Goal: Information Seeking & Learning: Learn about a topic

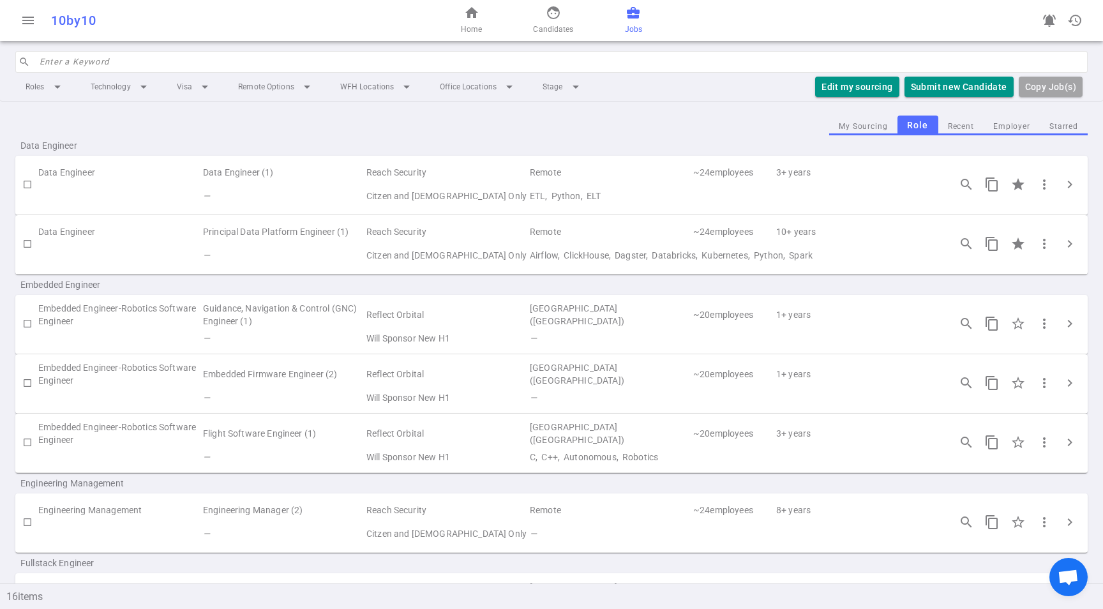
click at [681, 247] on td "Airflow, ClickHouse, Dagster, Databricks, Kubernetes, Python, Spark" at bounding box center [733, 256] width 410 height 24
click at [1069, 240] on button "chevron_right" at bounding box center [1070, 244] width 26 height 26
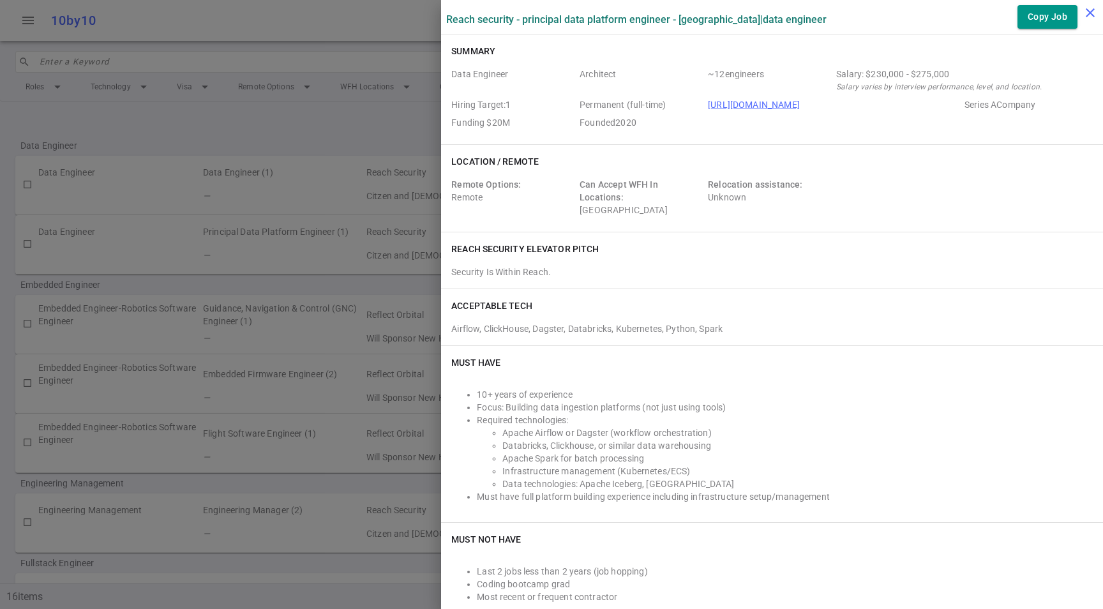
click at [1085, 17] on icon "close" at bounding box center [1089, 12] width 15 height 15
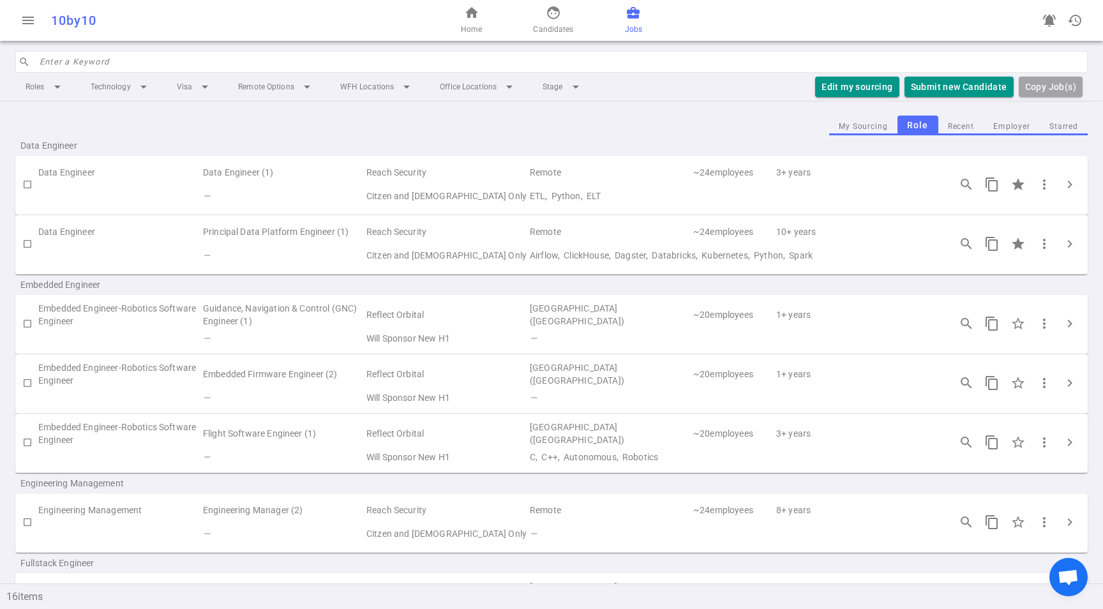
click at [507, 240] on td "Reach Security" at bounding box center [446, 232] width 163 height 24
click at [527, 163] on td "Reach Security" at bounding box center [446, 173] width 163 height 24
click at [1062, 182] on span "chevron_right" at bounding box center [1069, 184] width 15 height 15
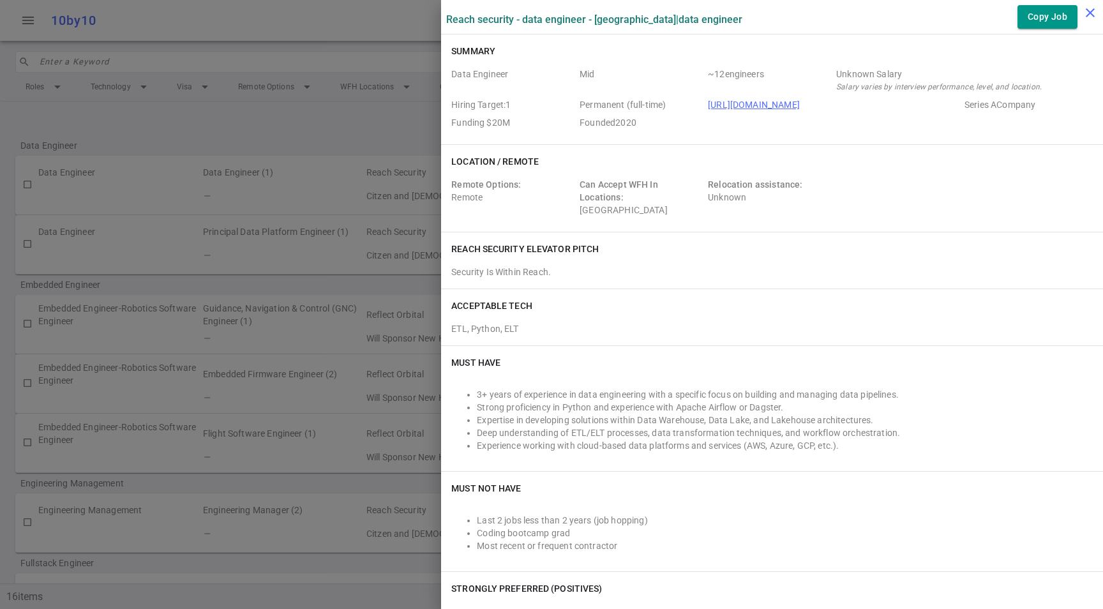
scroll to position [8, 0]
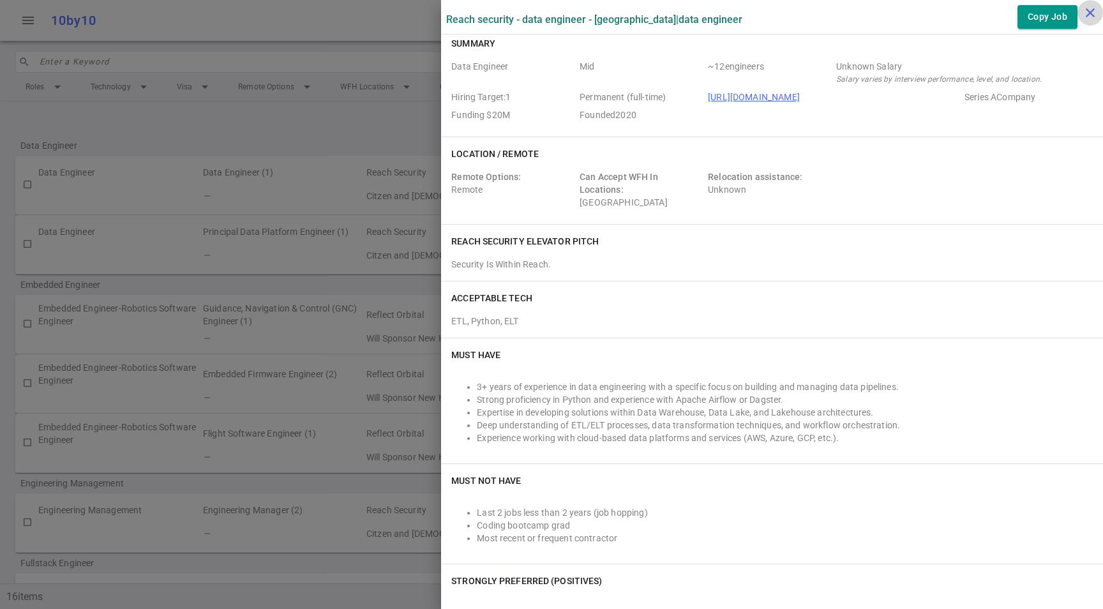
click at [1088, 17] on icon "close" at bounding box center [1089, 12] width 15 height 15
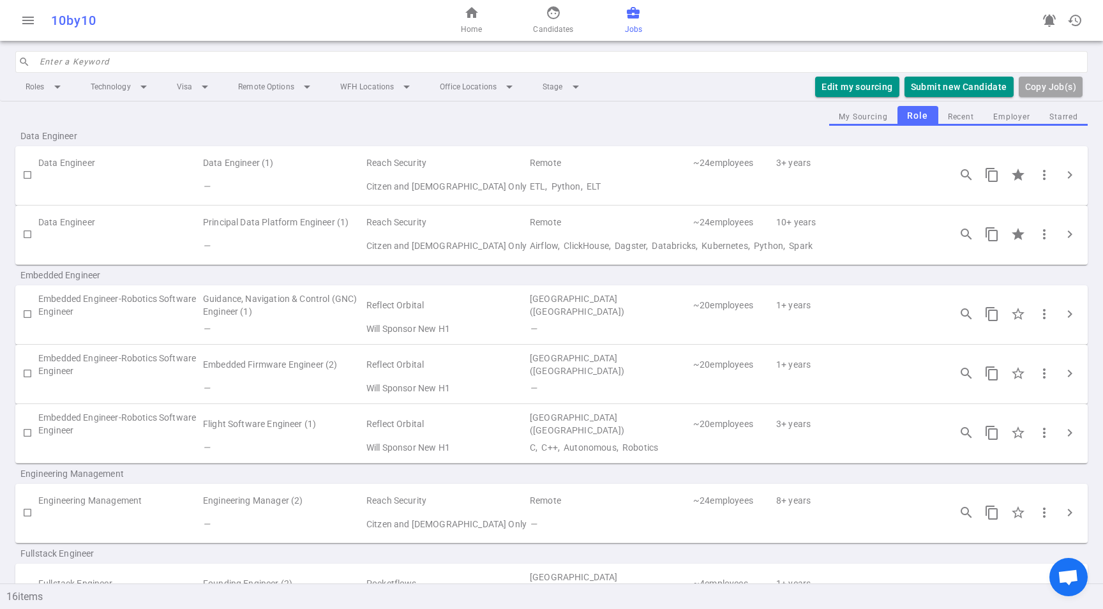
scroll to position [1, 0]
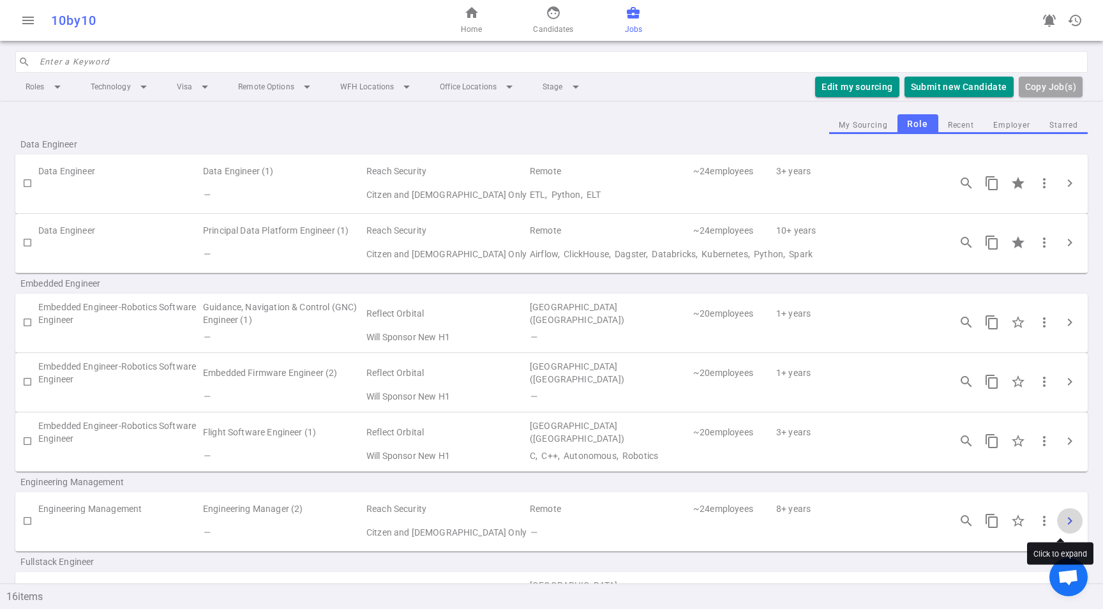
click at [1062, 519] on span "chevron_right" at bounding box center [1069, 520] width 15 height 15
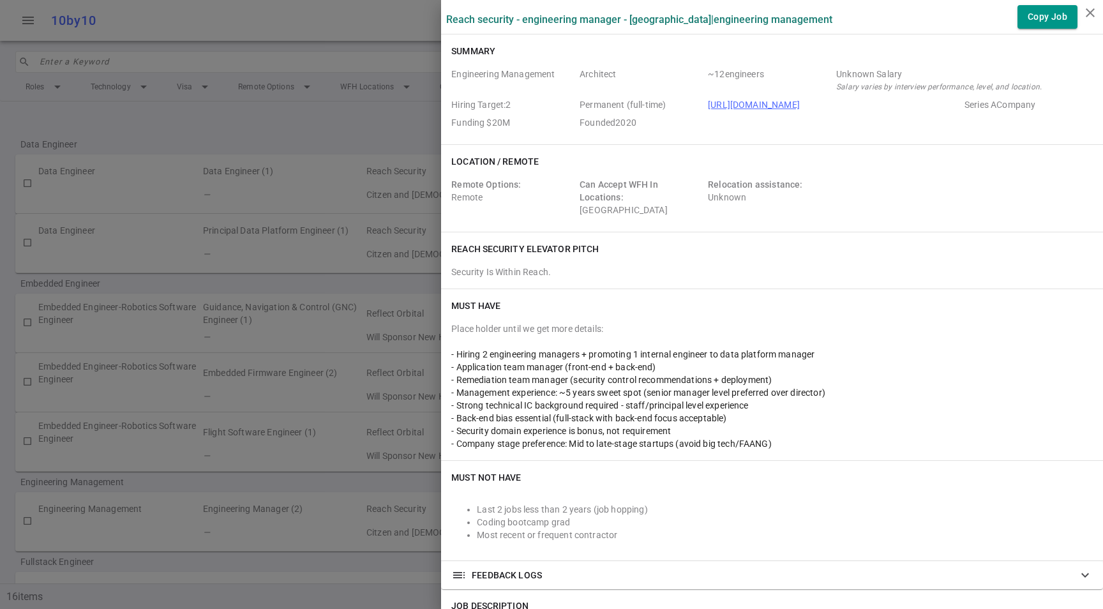
click at [828, 388] on div "- Management experience: ~5 years sweet spot (senior manager level preferred ov…" at bounding box center [771, 392] width 641 height 13
drag, startPoint x: 828, startPoint y: 388, endPoint x: 831, endPoint y: 406, distance: 18.8
click at [828, 389] on div "- Management experience: ~5 years sweet spot (senior manager level preferred ov…" at bounding box center [771, 392] width 641 height 13
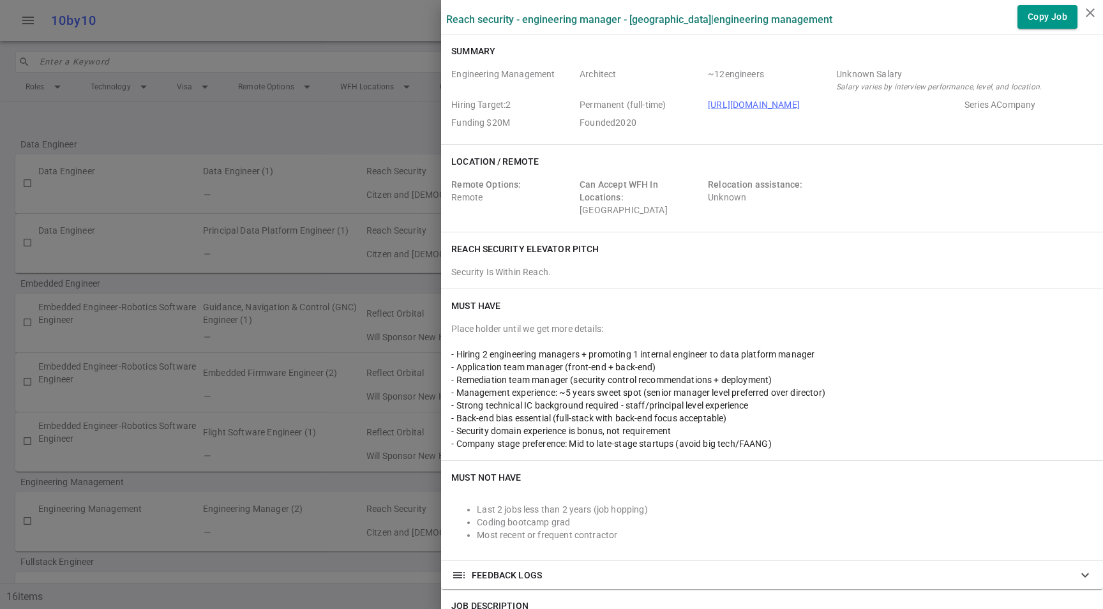
click at [831, 406] on div "- Strong technical IC background required - staff/principal level experience" at bounding box center [771, 405] width 641 height 13
click at [831, 407] on div "- Strong technical IC background required - staff/principal level experience" at bounding box center [771, 405] width 641 height 13
click at [834, 426] on div "- Security domain experience is bonus, not requirement" at bounding box center [771, 430] width 641 height 13
click at [833, 426] on div "- Security domain experience is bonus, not requirement" at bounding box center [771, 430] width 641 height 13
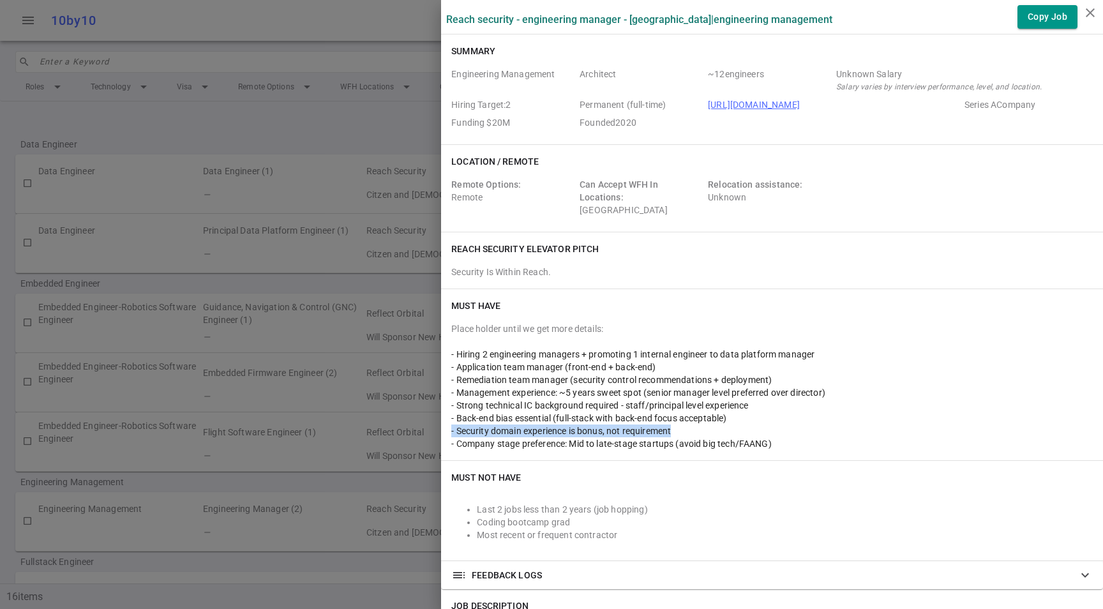
click at [833, 426] on div "- Security domain experience is bonus, not requirement" at bounding box center [771, 430] width 641 height 13
click at [835, 450] on div "Must Have Place holder until we get more details: - Hiring 2 engineering manage…" at bounding box center [772, 374] width 662 height 171
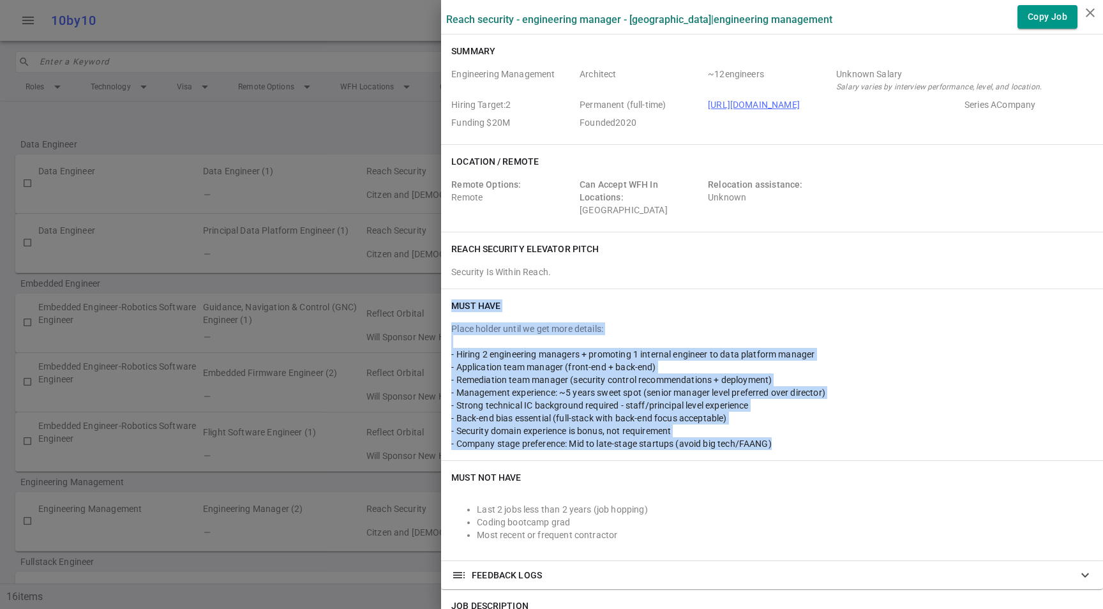
click at [835, 450] on div "Must Have Place holder until we get more details: - Hiring 2 engineering manage…" at bounding box center [772, 374] width 662 height 171
click at [834, 450] on div "Must Have Place holder until we get more details: - Hiring 2 engineering manage…" at bounding box center [772, 374] width 662 height 171
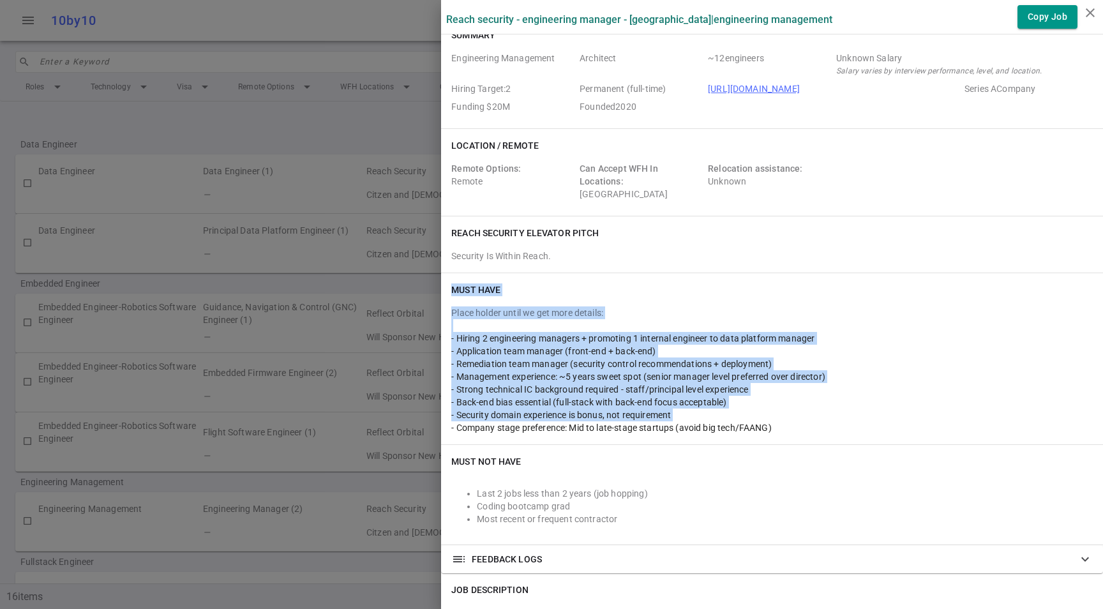
scroll to position [45, 0]
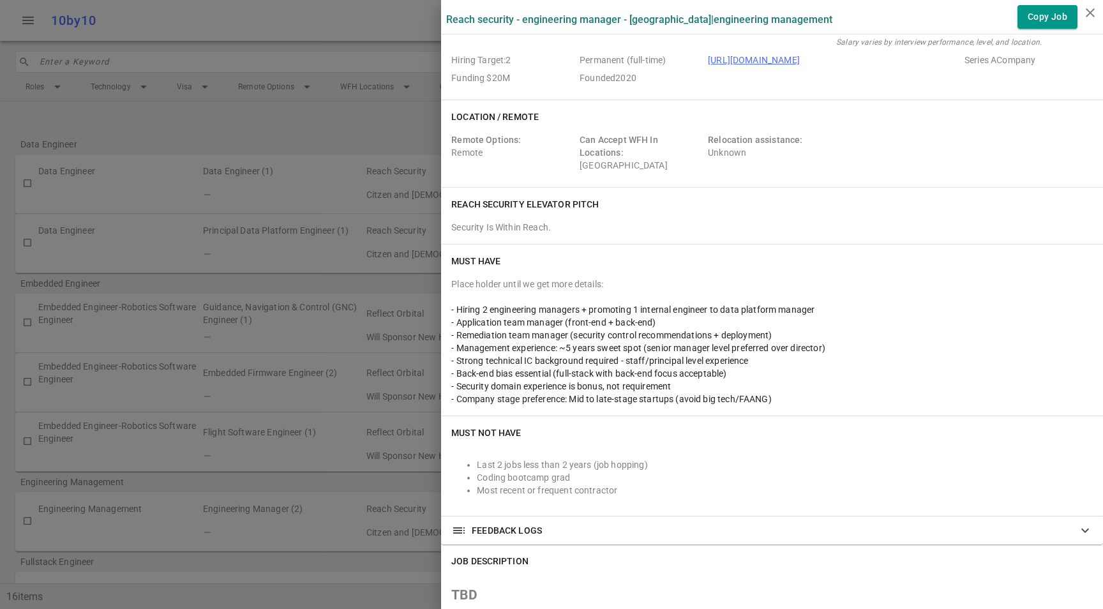
click at [761, 367] on div "- Back-end bias essential (full-stack with back-end focus acceptable)" at bounding box center [771, 373] width 641 height 13
click at [838, 372] on div "- Back-end bias essential (full-stack with back-end focus acceptable)" at bounding box center [771, 373] width 641 height 13
click at [831, 408] on div "Must Have Place holder until we get more details: - Hiring 2 engineering manage…" at bounding box center [772, 329] width 662 height 171
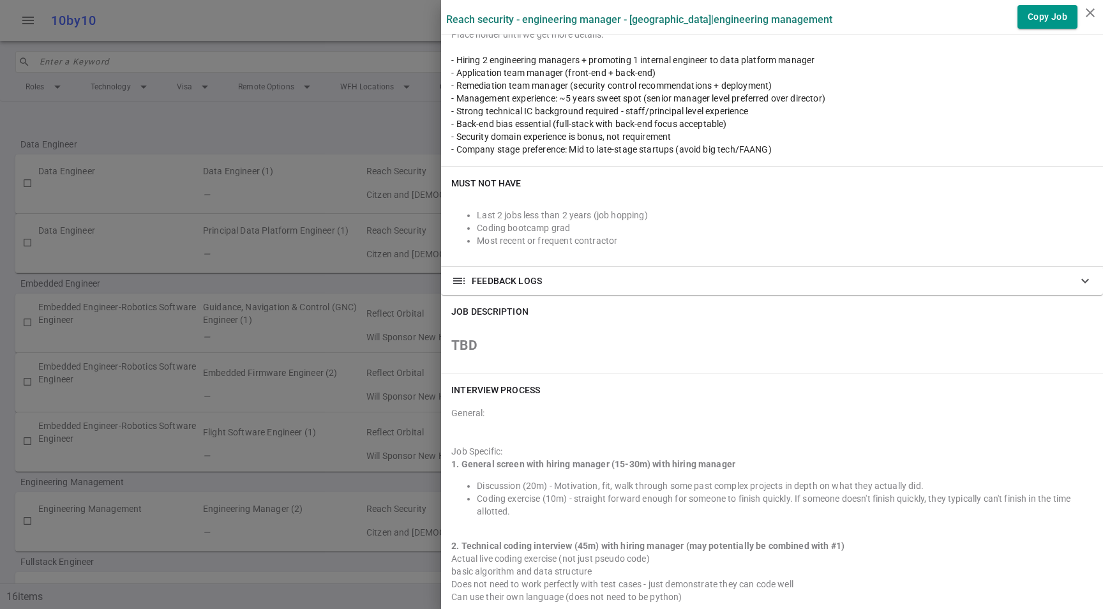
scroll to position [0, 0]
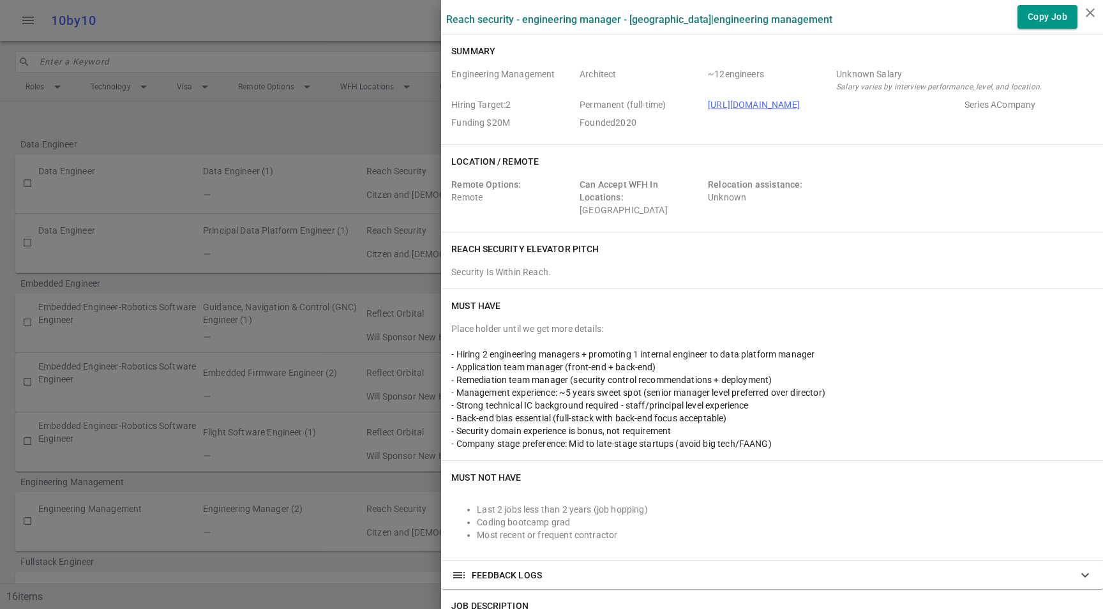
click at [645, 351] on span "- Hiring 2 engineering managers + promoting 1 internal engineer to data platfor…" at bounding box center [632, 354] width 363 height 10
click at [741, 387] on span "- Management experience: ~5 years sweet spot (senior manager level preferred ov…" at bounding box center [638, 392] width 374 height 10
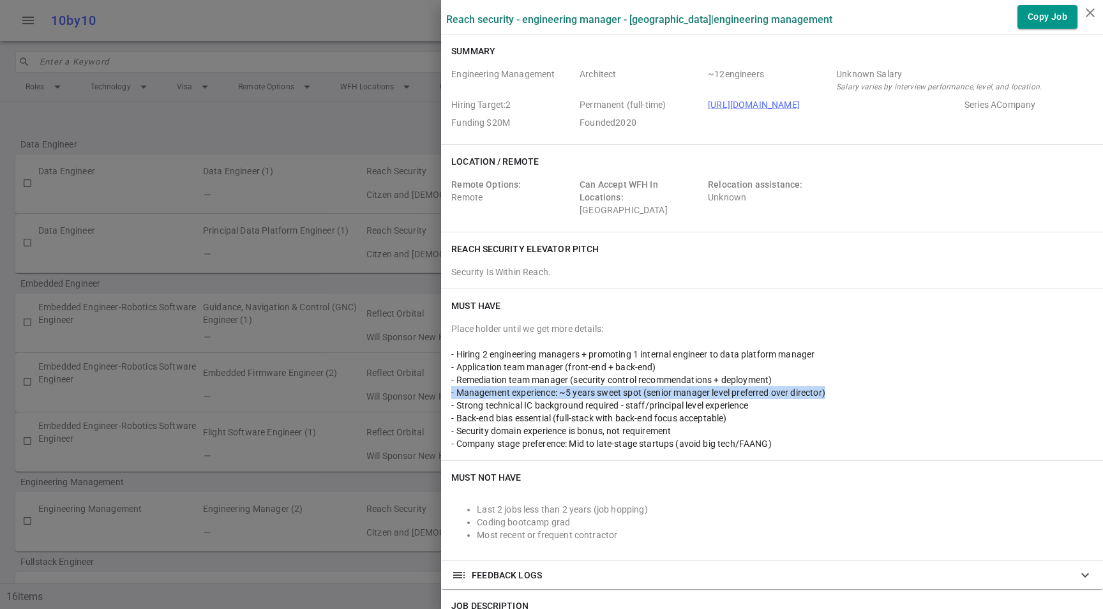
click at [741, 387] on span "- Management experience: ~5 years sweet spot (senior manager level preferred ov…" at bounding box center [638, 392] width 374 height 10
click at [796, 412] on div "- Back-end bias essential (full-stack with back-end focus acceptable)" at bounding box center [771, 418] width 641 height 13
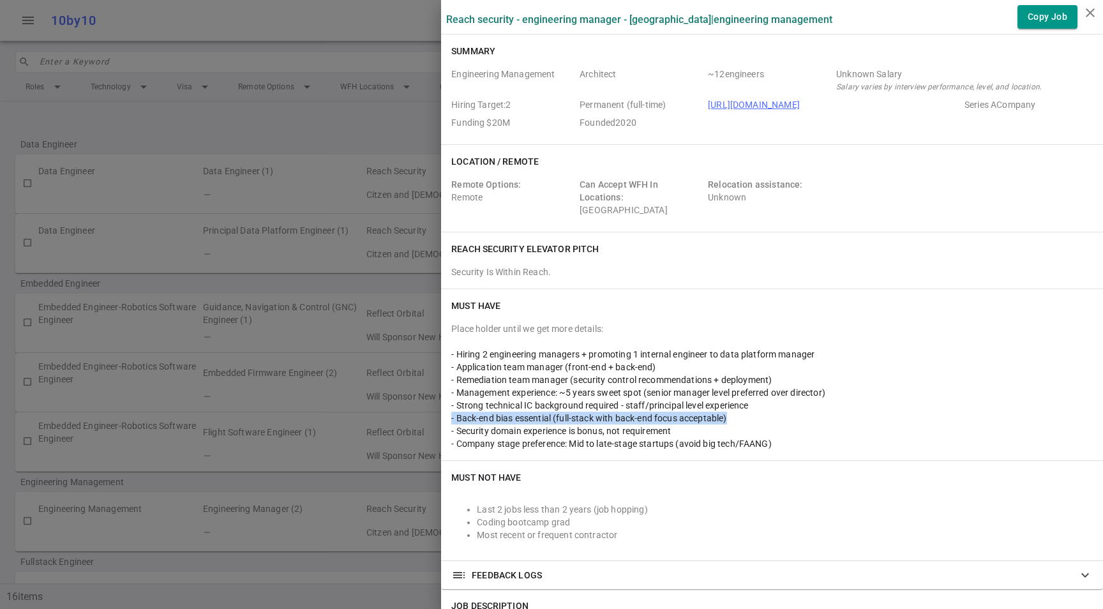
click at [796, 412] on div "- Back-end bias essential (full-stack with back-end focus acceptable)" at bounding box center [771, 418] width 641 height 13
click at [806, 350] on span "- Hiring 2 engineering managers + promoting 1 internal engineer to data platfor…" at bounding box center [632, 354] width 363 height 10
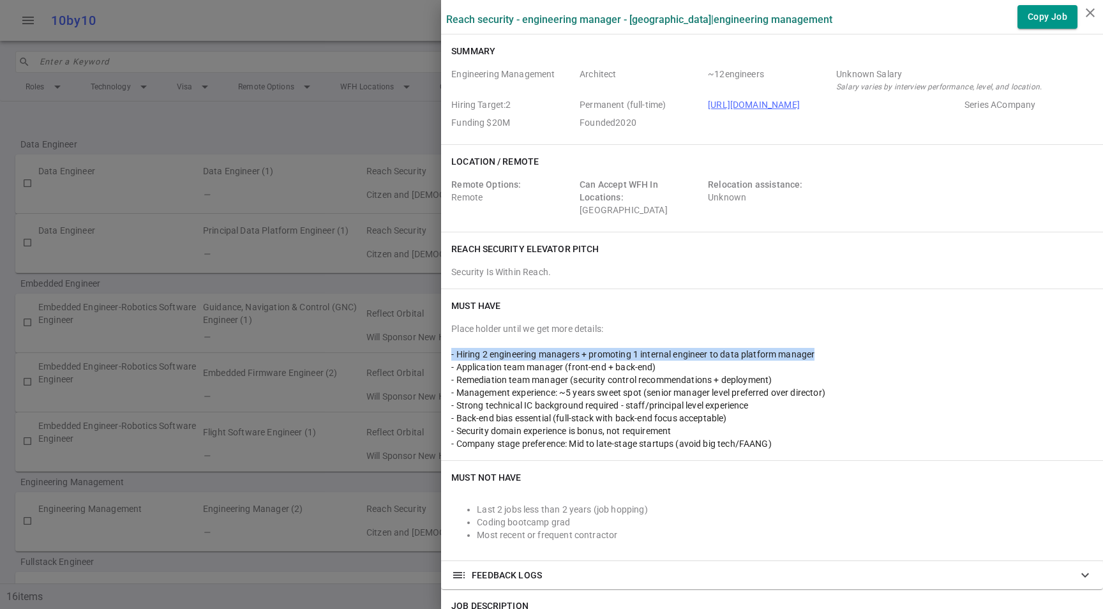
click at [806, 350] on span "- Hiring 2 engineering managers + promoting 1 internal engineer to data platfor…" at bounding box center [632, 354] width 363 height 10
click at [807, 360] on div "- Application team manager (front-end + back-end)" at bounding box center [771, 366] width 641 height 13
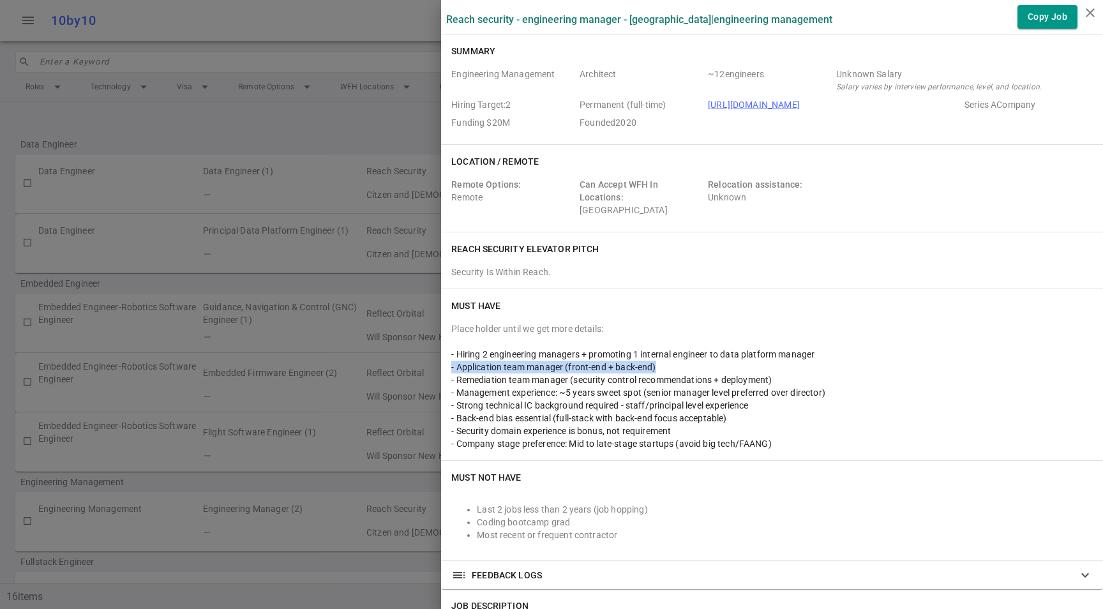
click at [807, 360] on div "- Application team manager (front-end + back-end)" at bounding box center [771, 366] width 641 height 13
click at [811, 346] on div at bounding box center [771, 341] width 641 height 13
click at [810, 350] on div "- Hiring 2 engineering managers + promoting 1 internal engineer to data platfor…" at bounding box center [771, 354] width 641 height 13
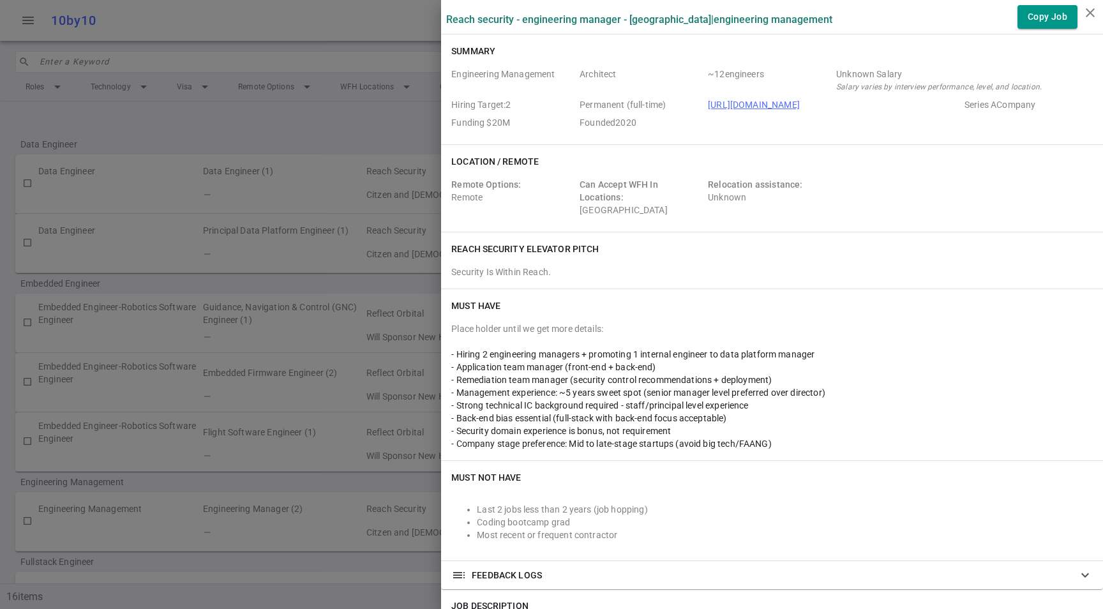
click at [810, 350] on div "- Hiring 2 engineering managers + promoting 1 internal engineer to data platfor…" at bounding box center [771, 354] width 641 height 13
click at [810, 352] on div "- Hiring 2 engineering managers + promoting 1 internal engineer to data platfor…" at bounding box center [771, 354] width 641 height 13
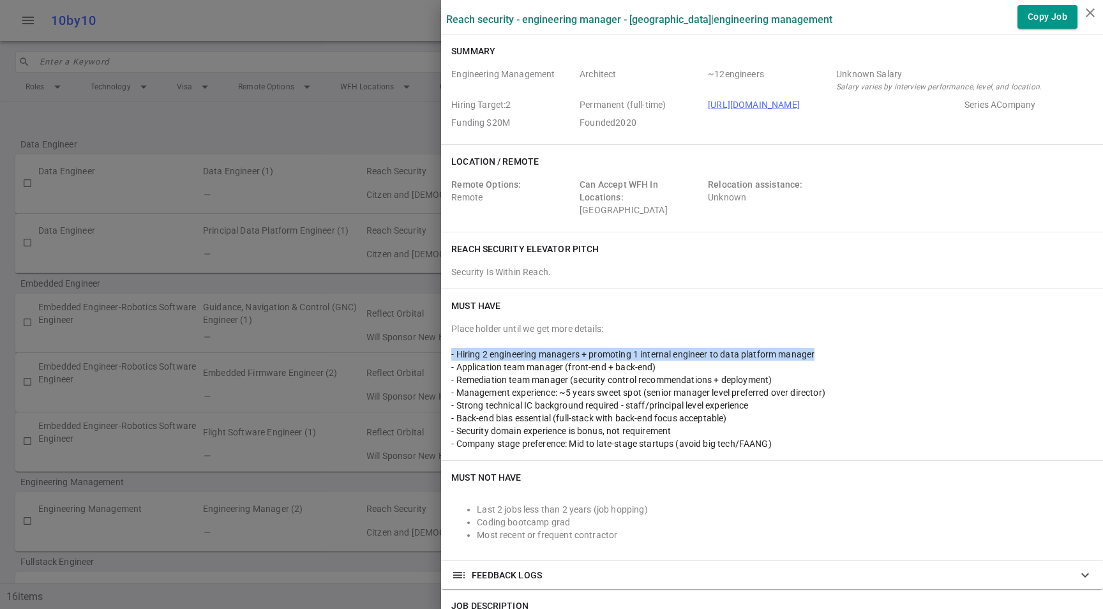
click at [812, 357] on div "- Hiring 2 engineering managers + promoting 1 internal engineer to data platfor…" at bounding box center [771, 354] width 641 height 13
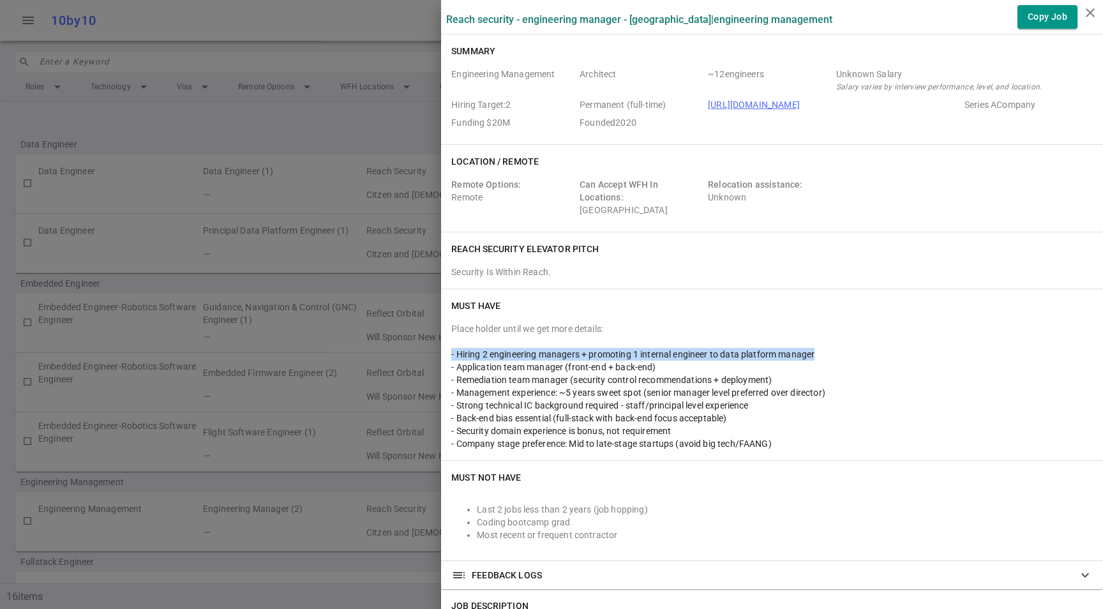
click at [812, 357] on div "- Hiring 2 engineering managers + promoting 1 internal engineer to data platfor…" at bounding box center [771, 354] width 641 height 13
click at [812, 358] on div "- Hiring 2 engineering managers + promoting 1 internal engineer to data platfor…" at bounding box center [771, 354] width 641 height 13
click at [824, 355] on div "- Hiring 2 engineering managers + promoting 1 internal engineer to data platfor…" at bounding box center [771, 354] width 641 height 13
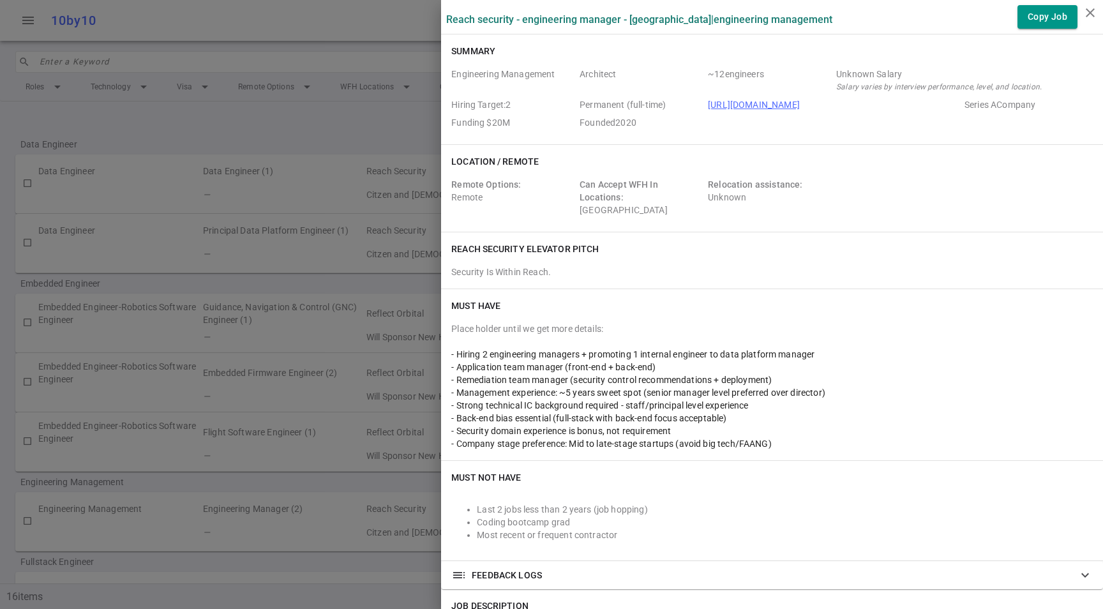
click at [824, 355] on div "- Hiring 2 engineering managers + promoting 1 internal engineer to data platfor…" at bounding box center [771, 354] width 641 height 13
click at [831, 371] on div "- Application team manager (front-end + back-end)" at bounding box center [771, 366] width 641 height 13
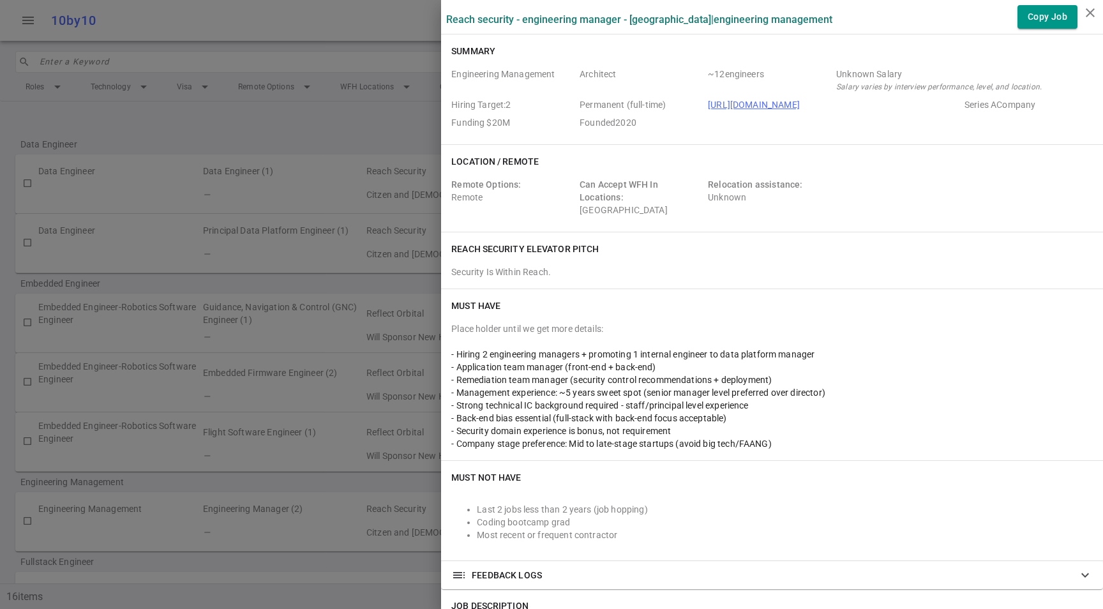
click at [744, 375] on span "- Remediation team manager (security control recommendations + deployment)" at bounding box center [611, 380] width 320 height 10
click at [813, 384] on div "- Remediation team manager (security control recommendations + deployment)" at bounding box center [771, 379] width 641 height 13
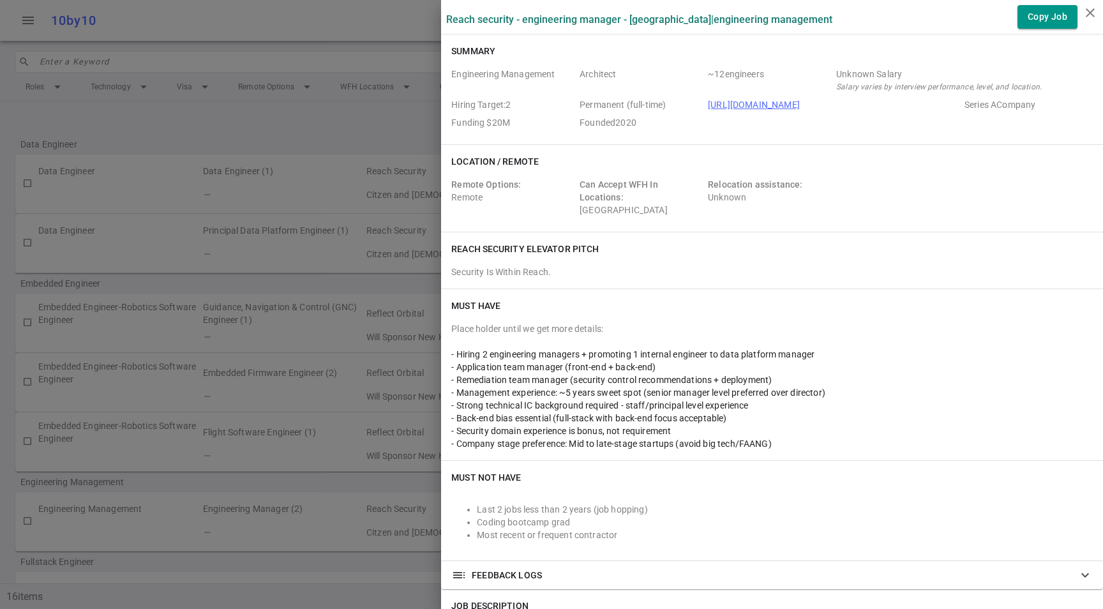
click at [813, 384] on div "- Remediation team manager (security control recommendations + deployment)" at bounding box center [771, 379] width 641 height 13
click at [815, 405] on div "- Strong technical IC background required - staff/principal level experience" at bounding box center [771, 405] width 641 height 13
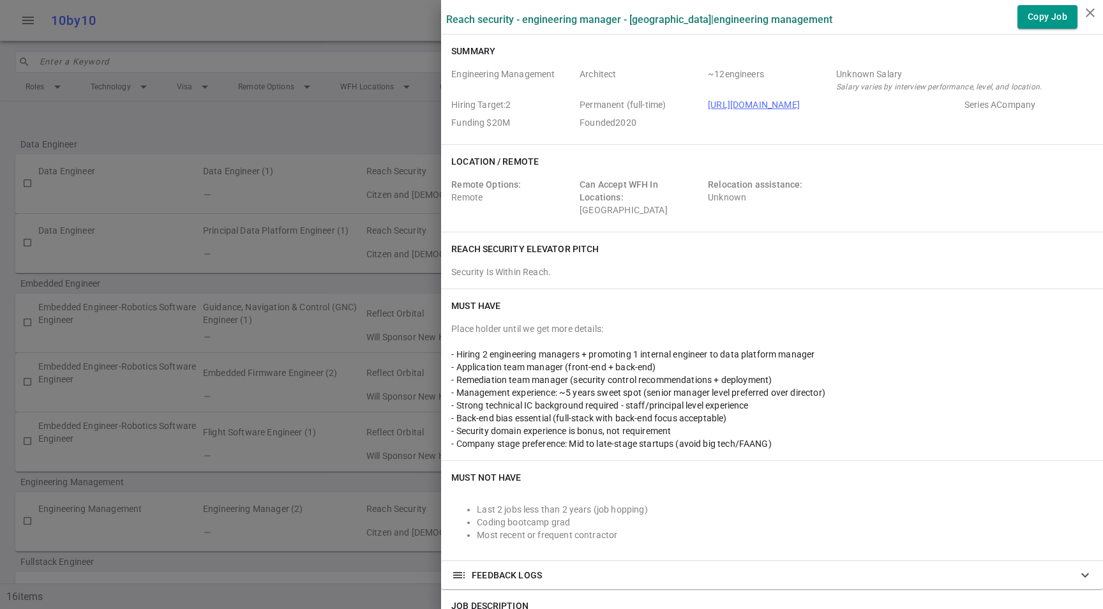
click at [857, 408] on div "- Strong technical IC background required - staff/principal level experience" at bounding box center [771, 405] width 641 height 13
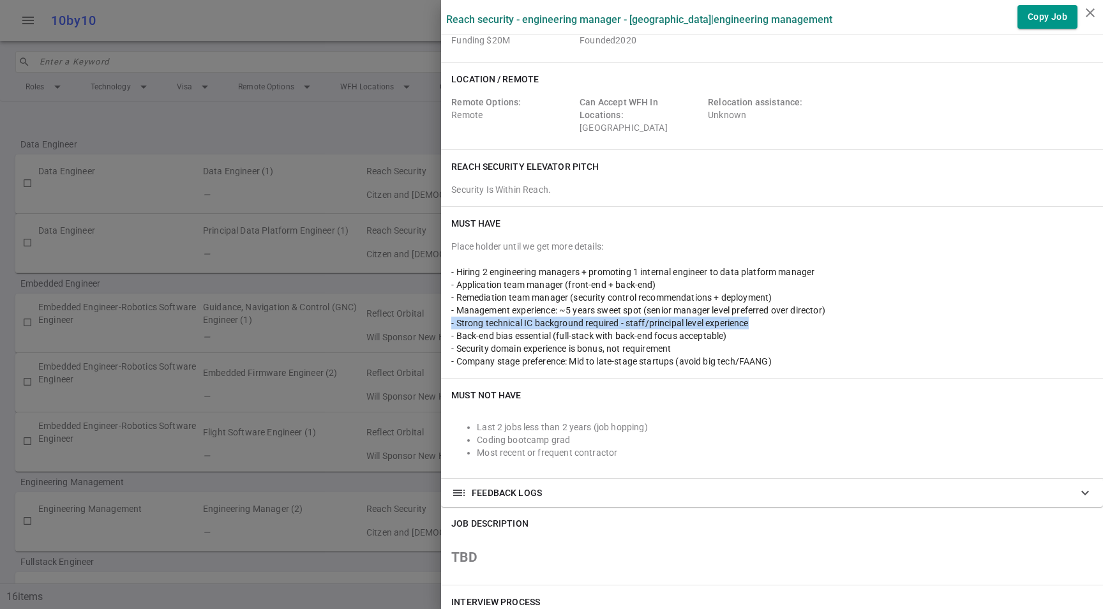
scroll to position [91, 0]
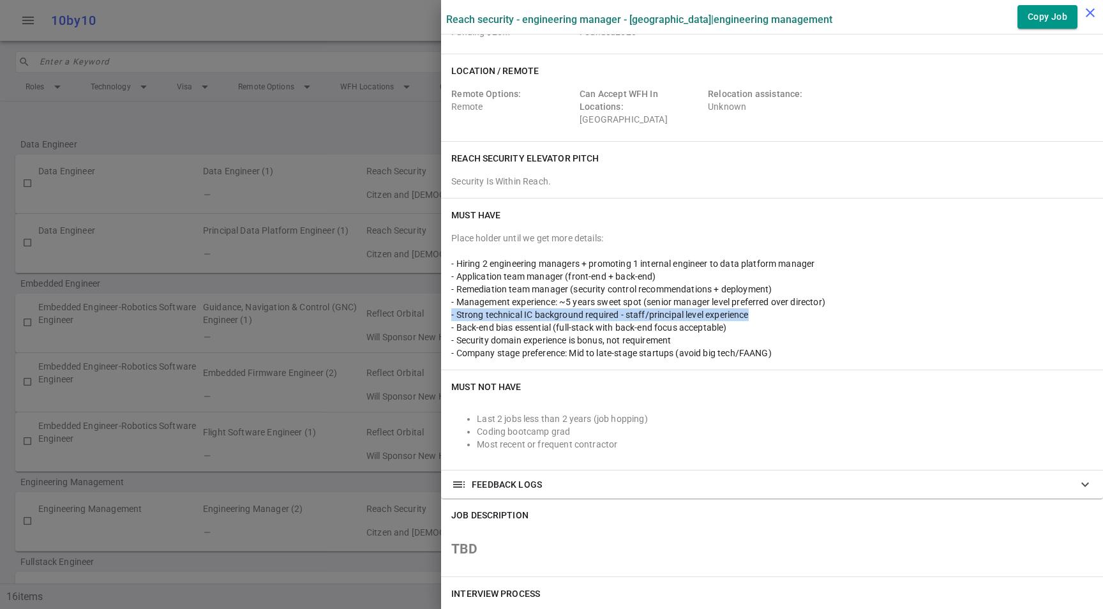
click at [1088, 12] on icon "close" at bounding box center [1089, 12] width 15 height 15
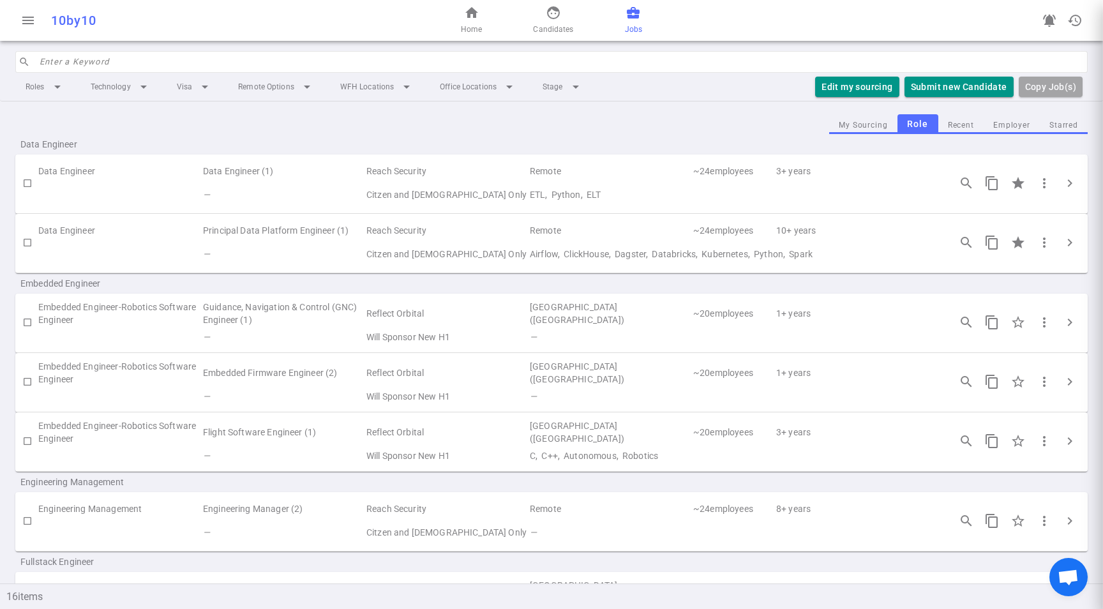
scroll to position [0, 0]
click at [1062, 184] on span "chevron_right" at bounding box center [1069, 182] width 15 height 15
